Goal: Information Seeking & Learning: Learn about a topic

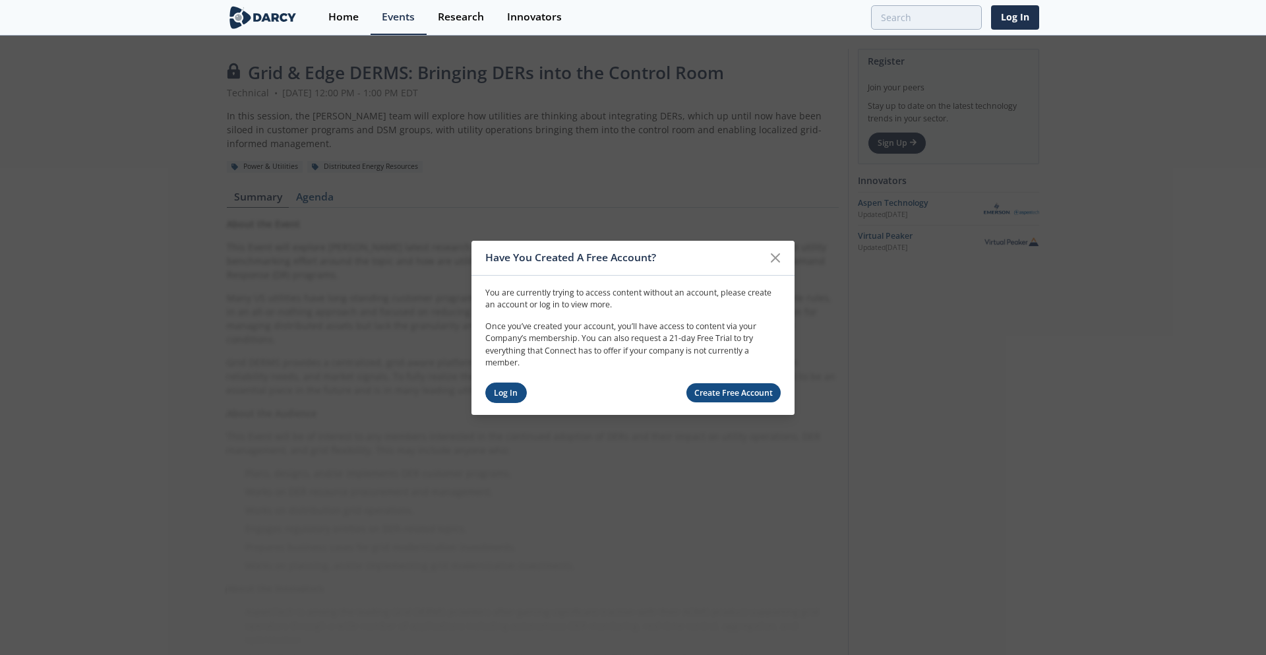
click at [502, 394] on link "Log In" at bounding box center [506, 392] width 42 height 20
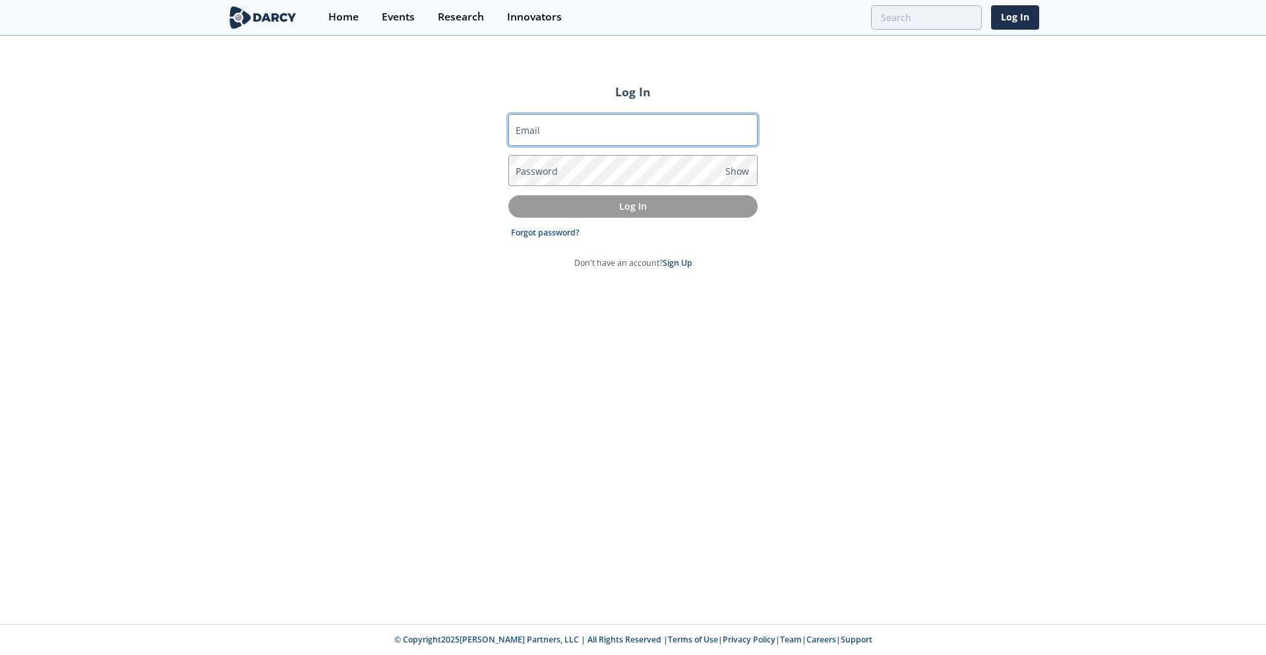
click at [587, 135] on input "Email" at bounding box center [632, 130] width 249 height 32
type input "marinw@coned.com"
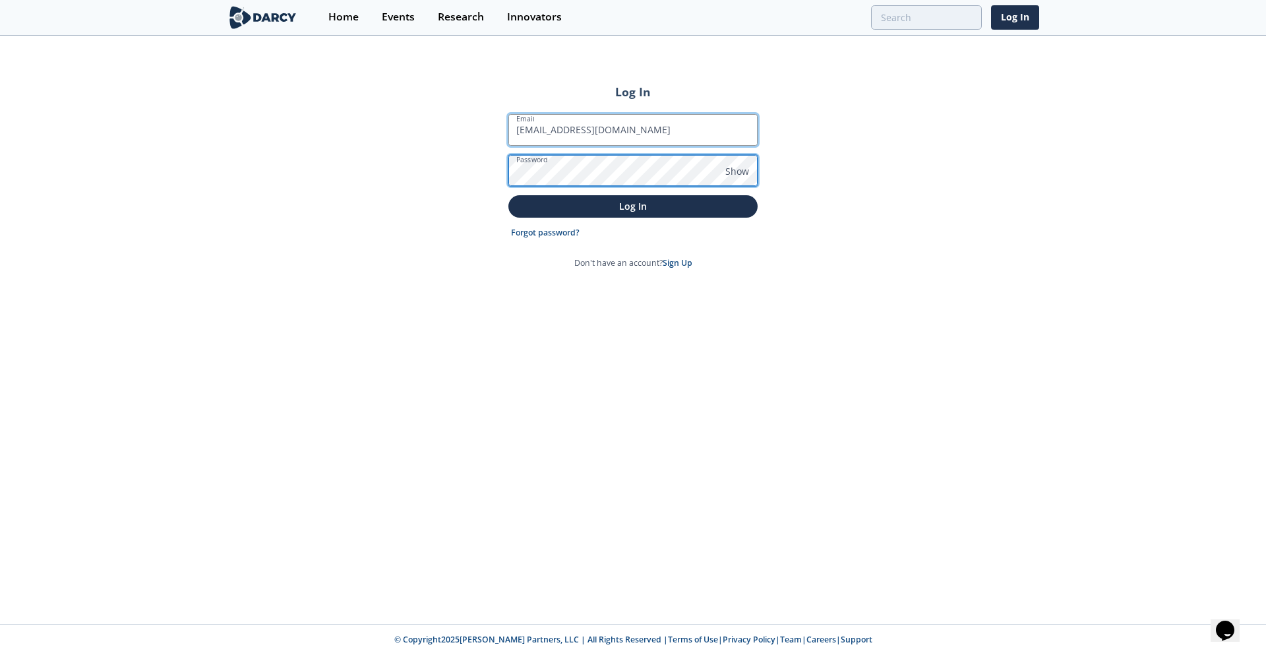
click at [508, 195] on button "Log In" at bounding box center [632, 206] width 249 height 22
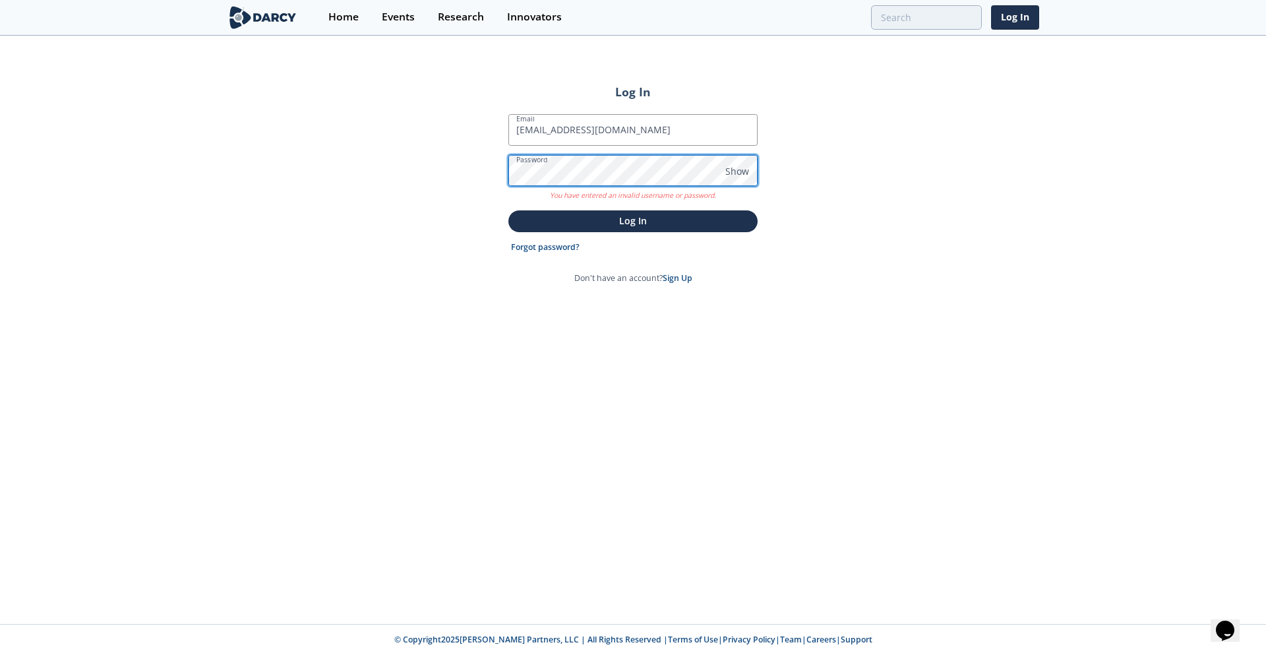
click at [363, 145] on div "Log In Email marinw@coned.com Password Show You have entered an invalid usernam…" at bounding box center [633, 330] width 1266 height 587
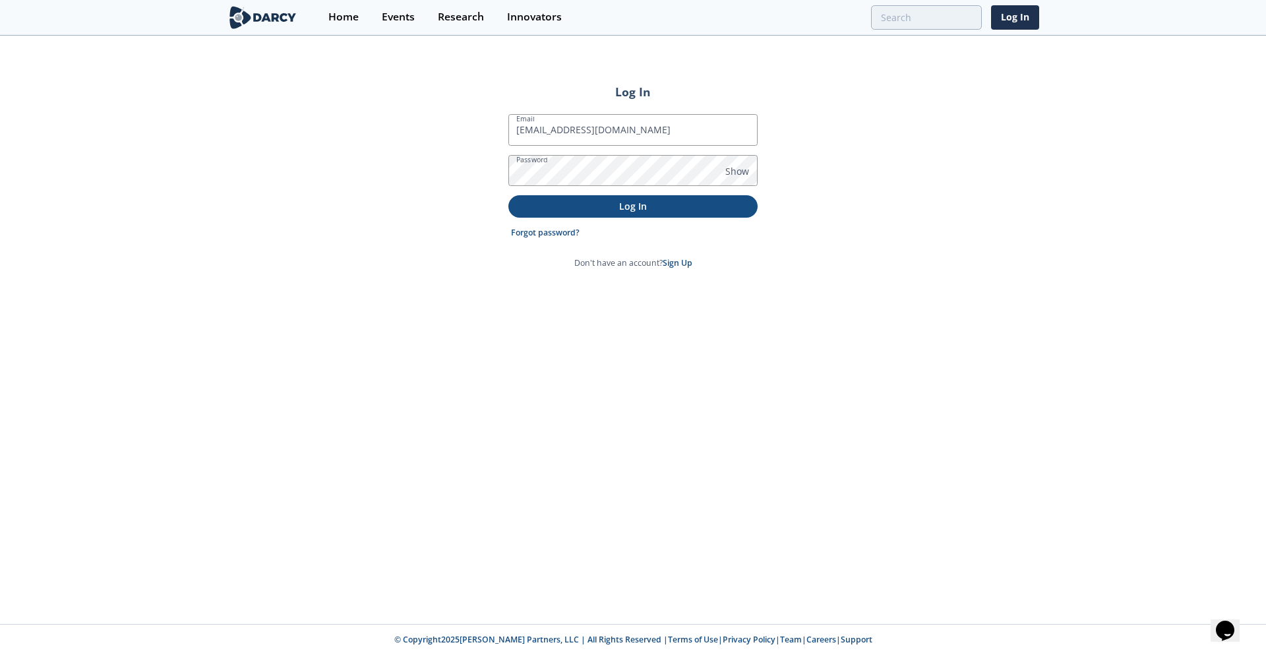
click at [637, 200] on p "Log In" at bounding box center [633, 206] width 231 height 14
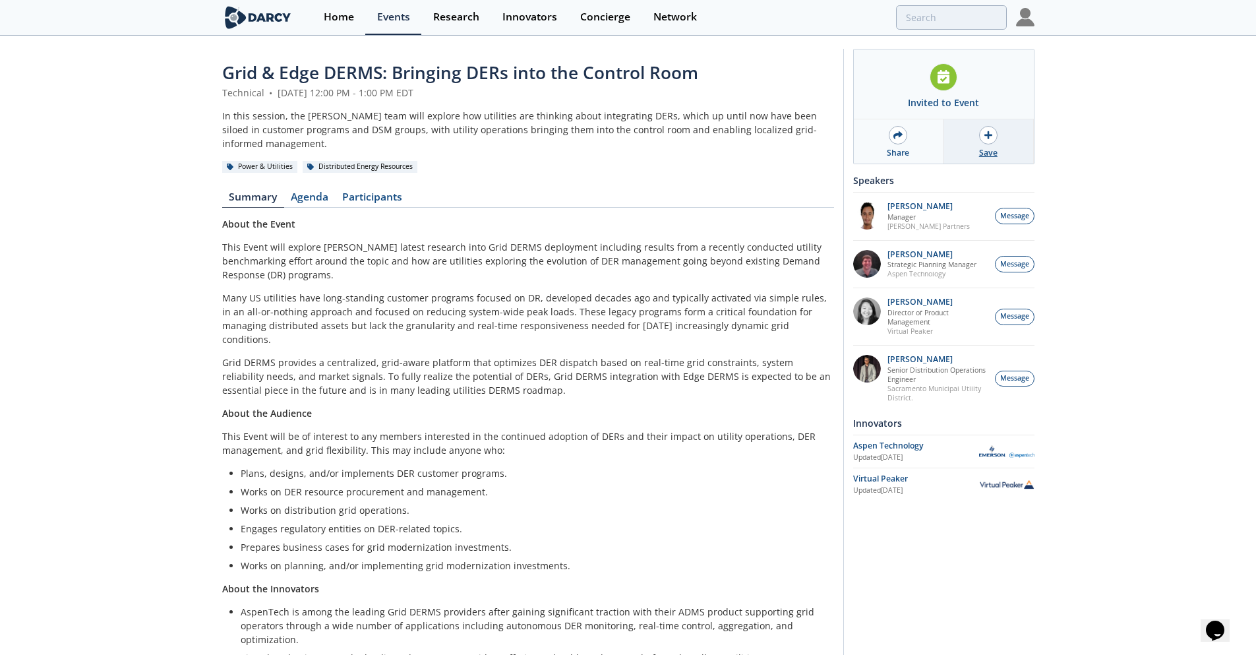
click at [992, 136] on div at bounding box center [988, 135] width 18 height 18
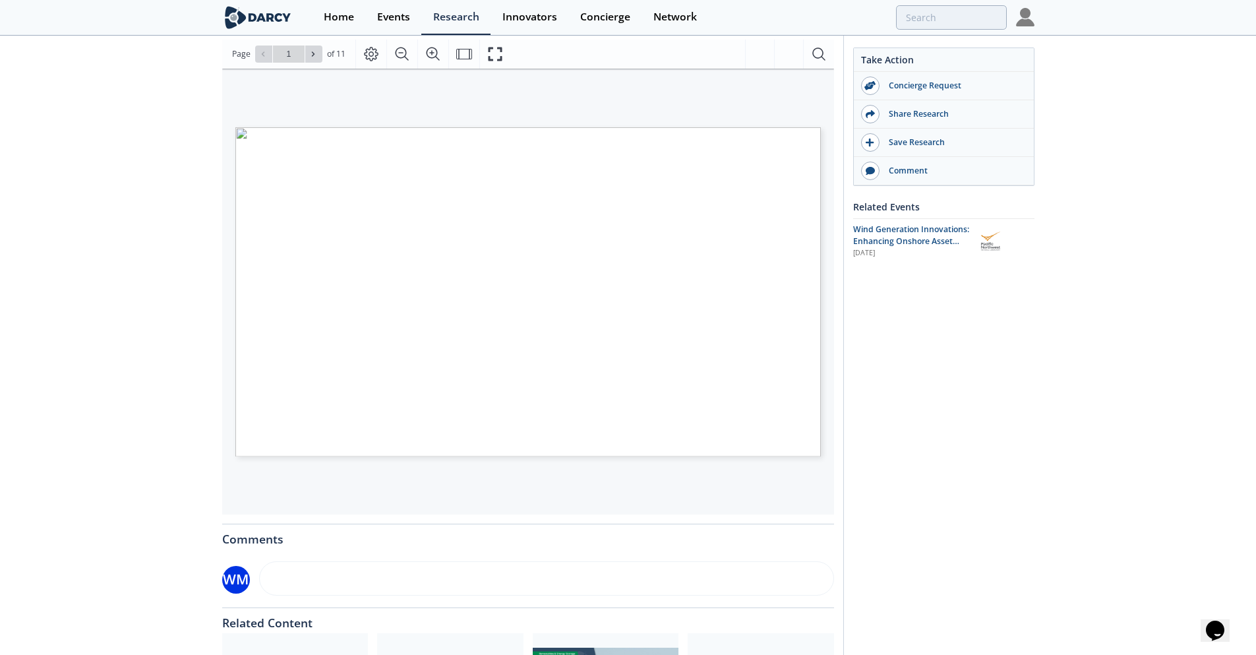
scroll to position [264, 0]
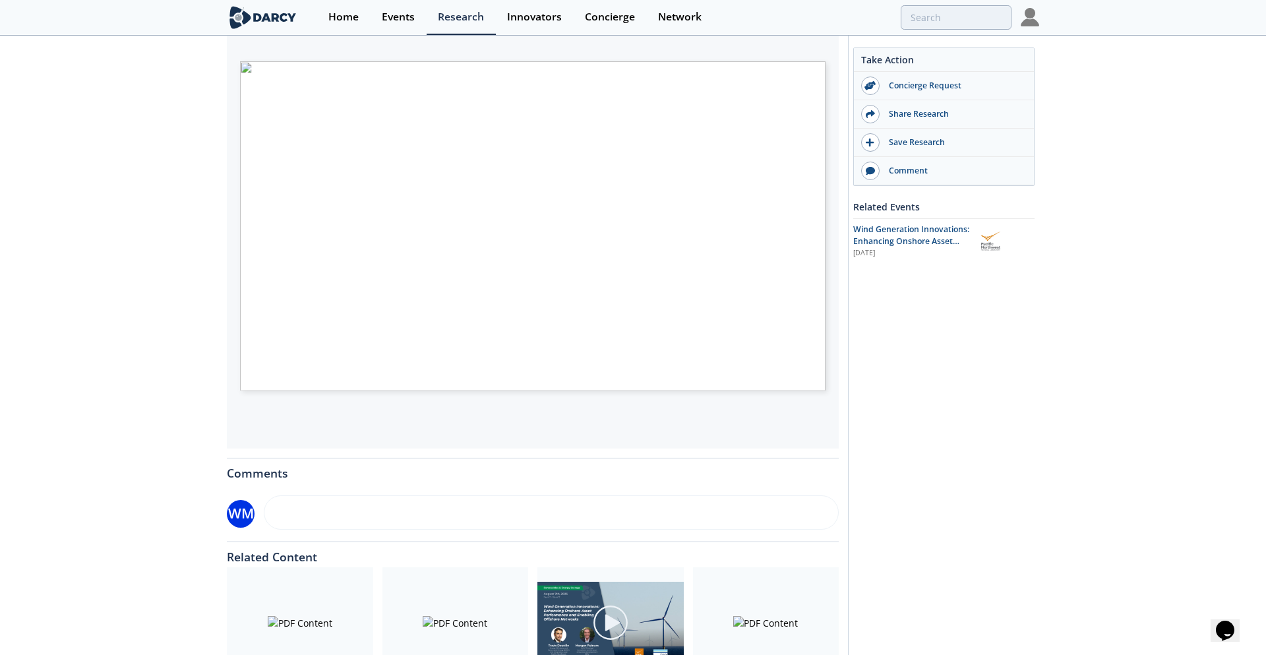
type input "2"
type input "3"
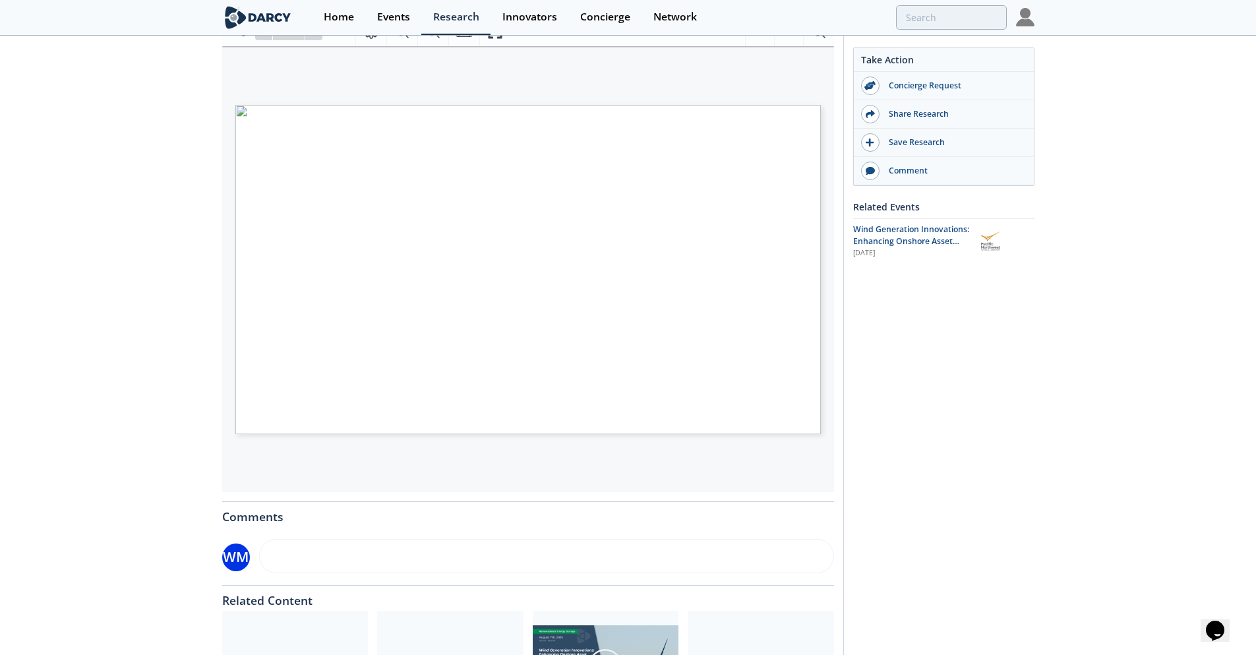
scroll to position [198, 0]
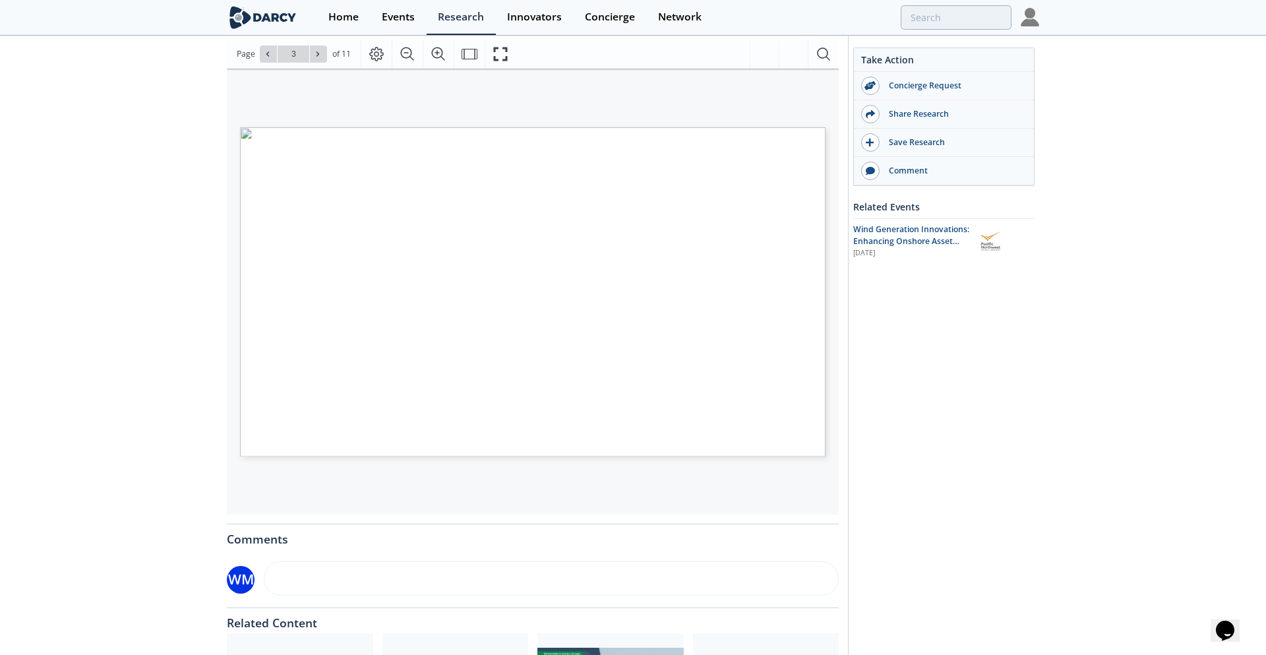
type input "4"
type input "5"
type input "6"
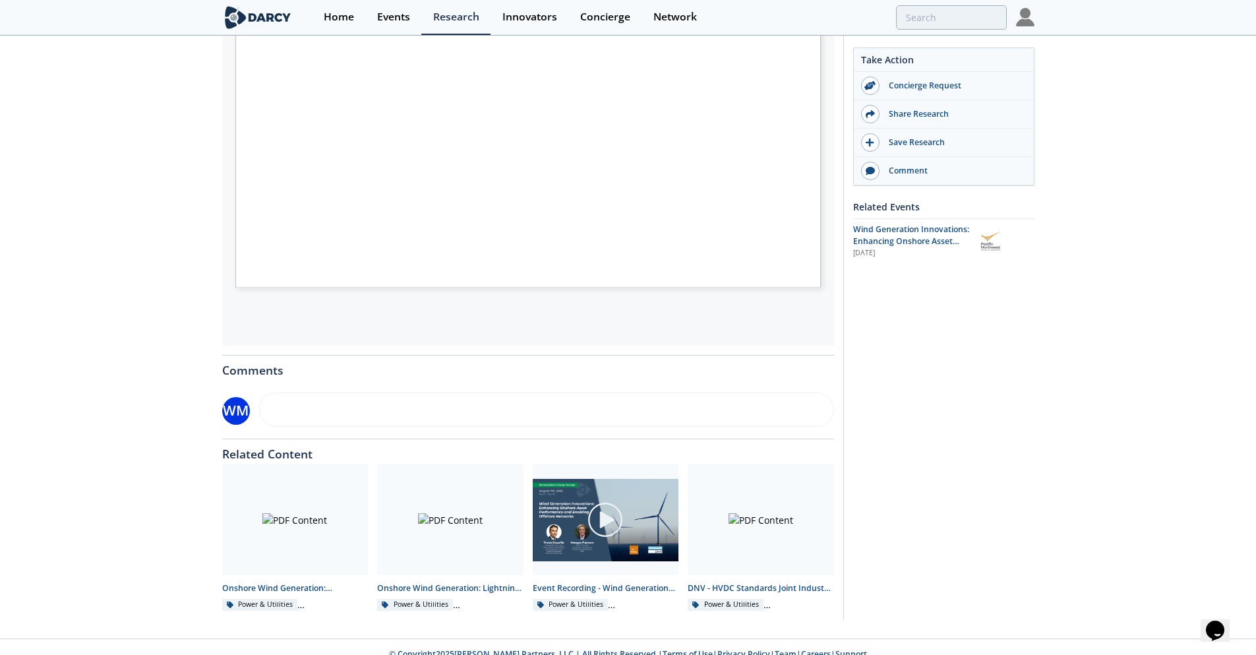
scroll to position [381, 0]
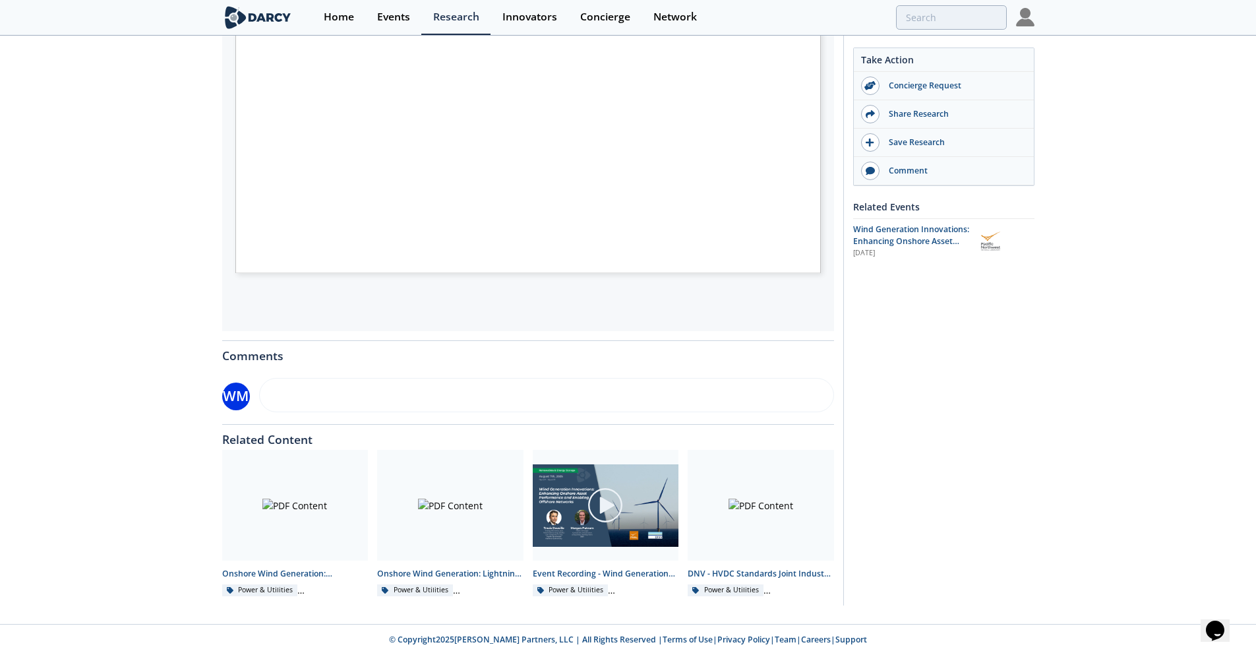
type input "5"
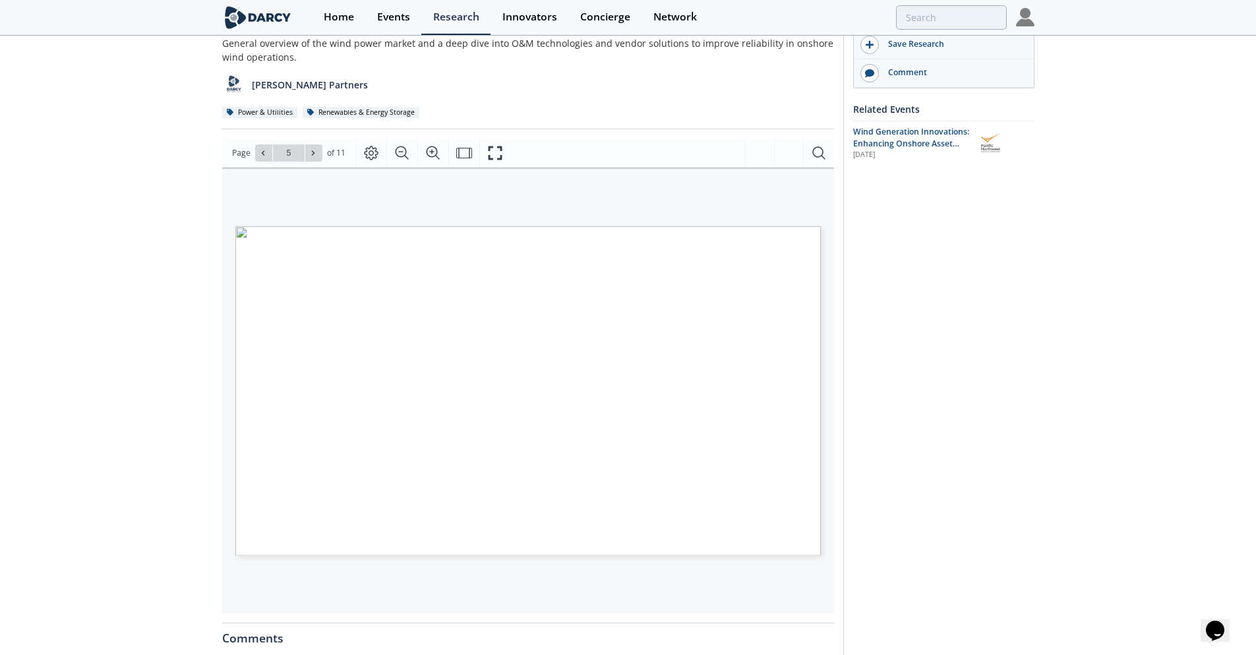
scroll to position [0, 0]
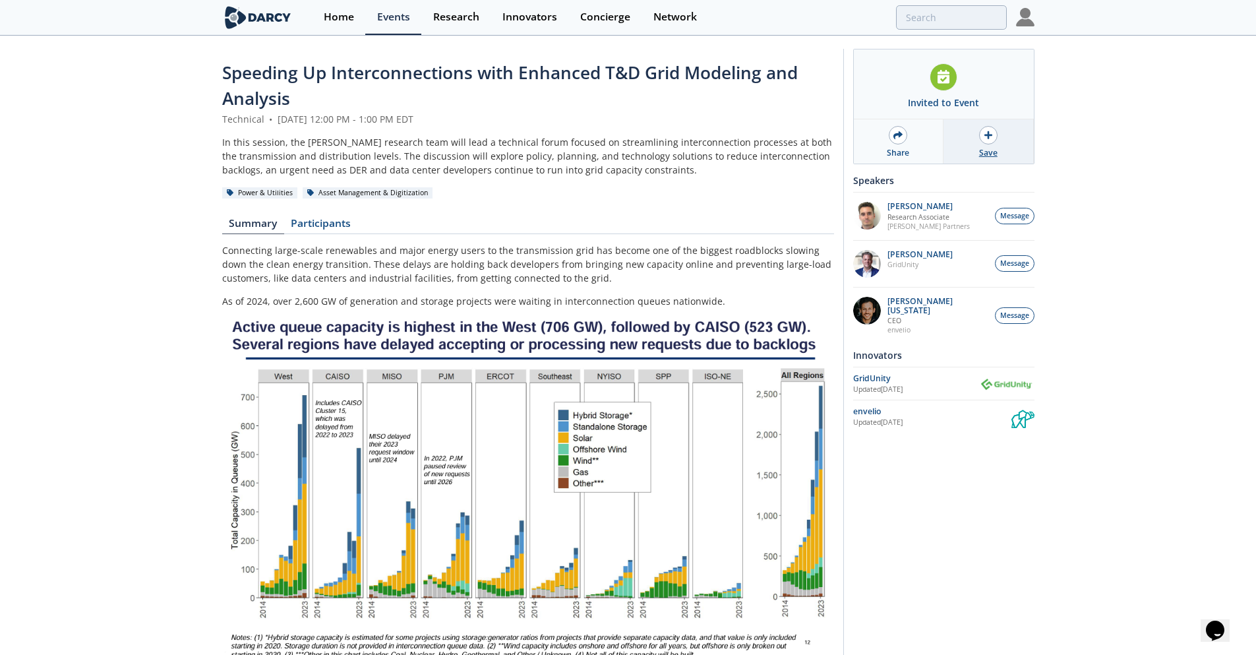
click at [983, 134] on div at bounding box center [988, 135] width 18 height 18
